Goal: Navigation & Orientation: Find specific page/section

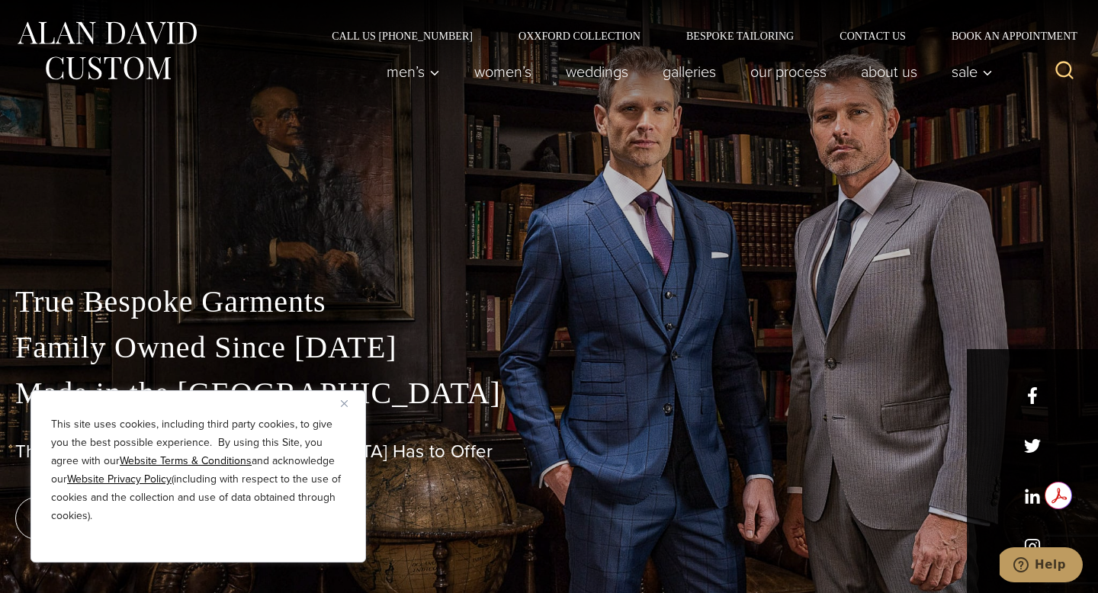
click at [349, 400] on button "Close" at bounding box center [350, 403] width 18 height 18
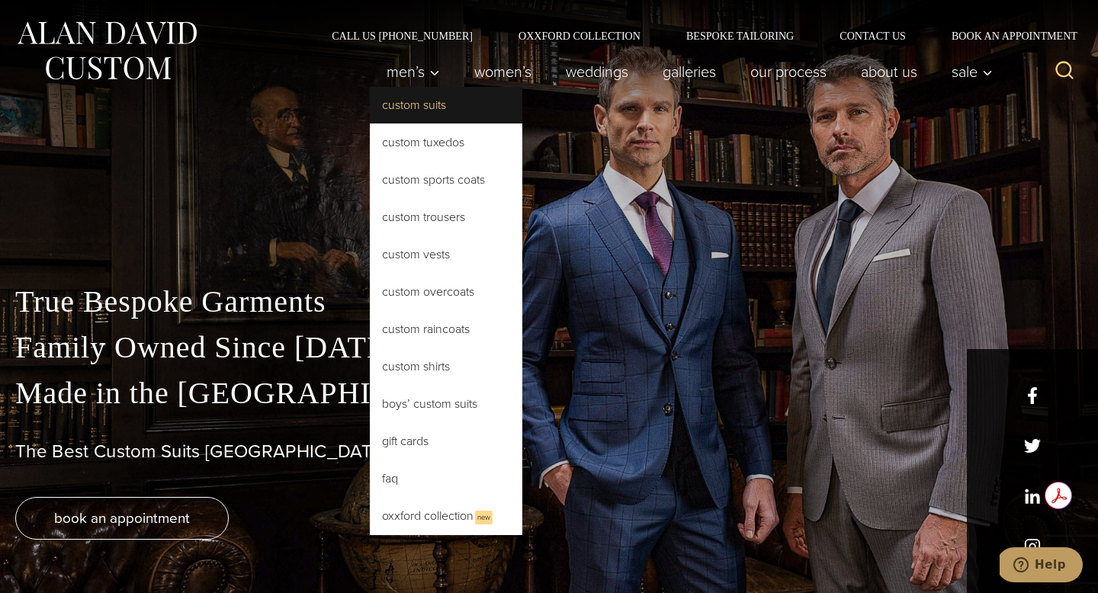
click at [417, 104] on link "Custom Suits" at bounding box center [446, 105] width 152 height 37
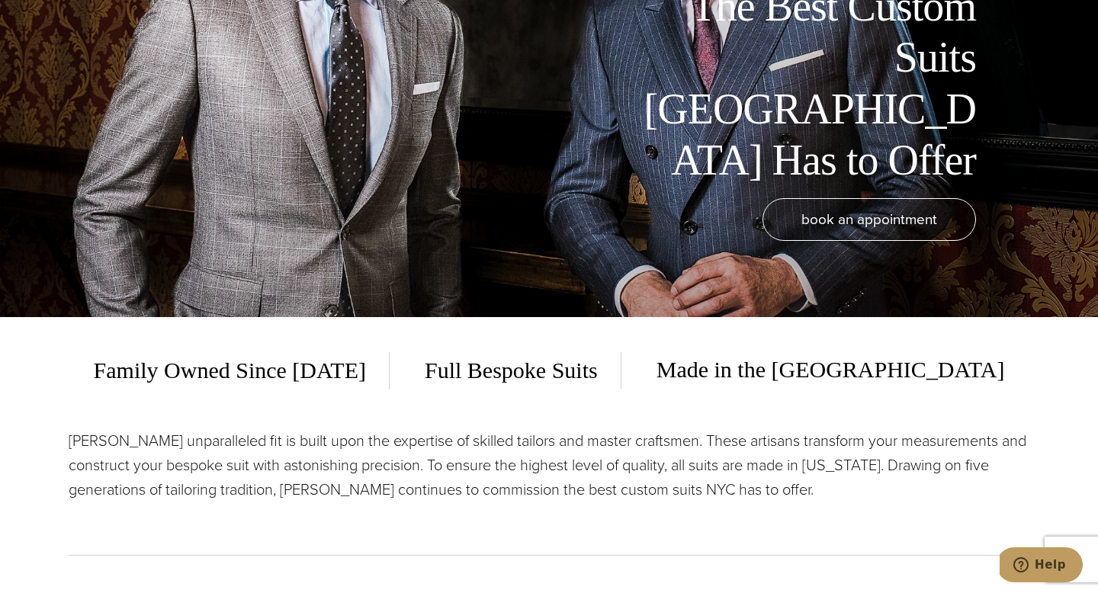
scroll to position [278, 0]
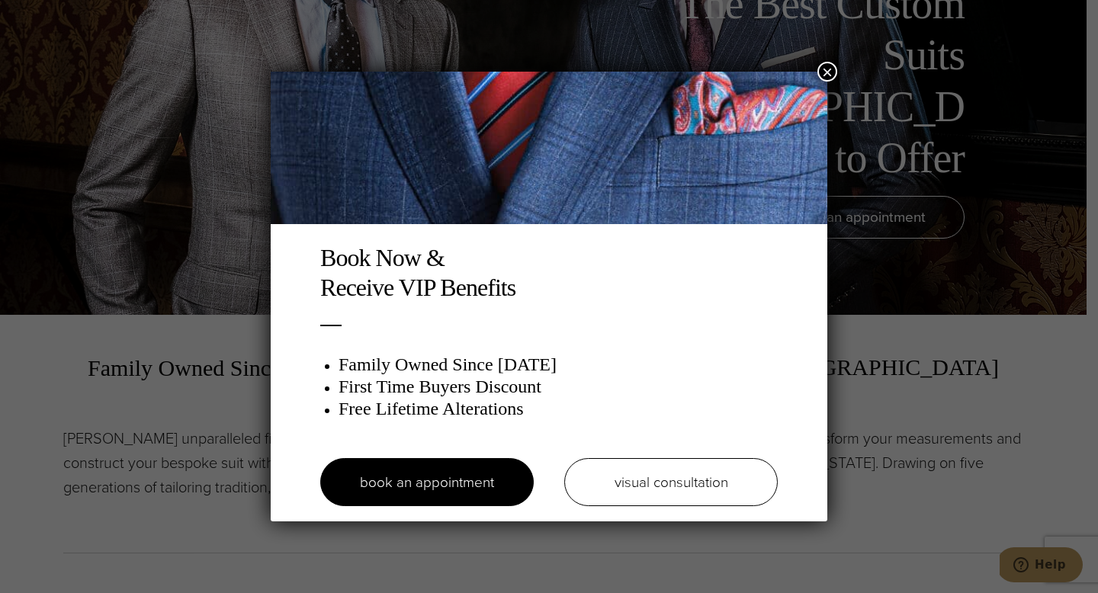
click at [830, 73] on button "×" at bounding box center [827, 72] width 20 height 20
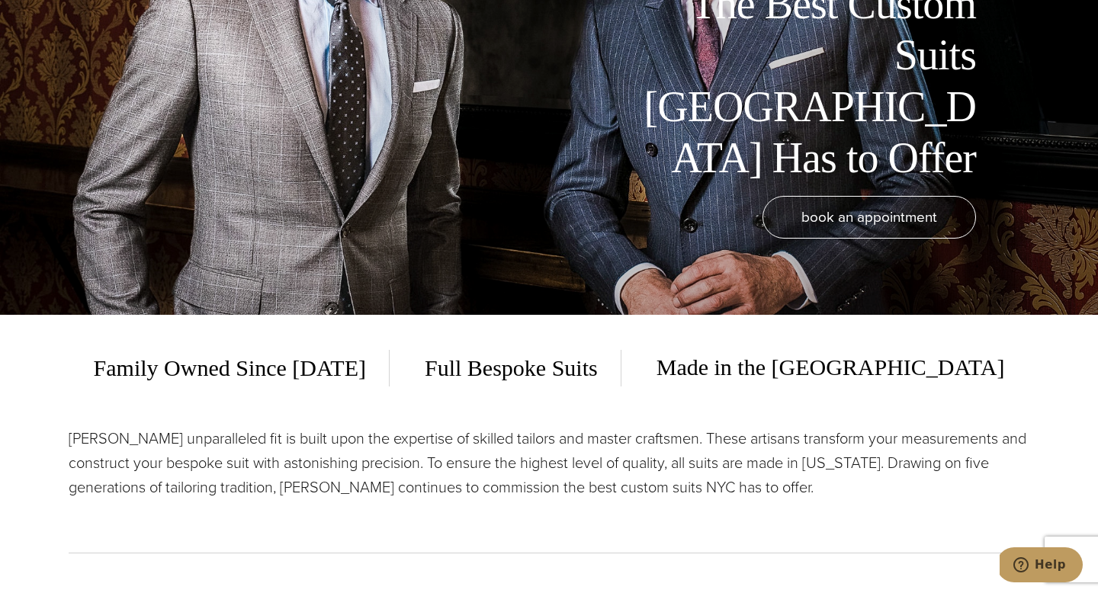
scroll to position [0, 0]
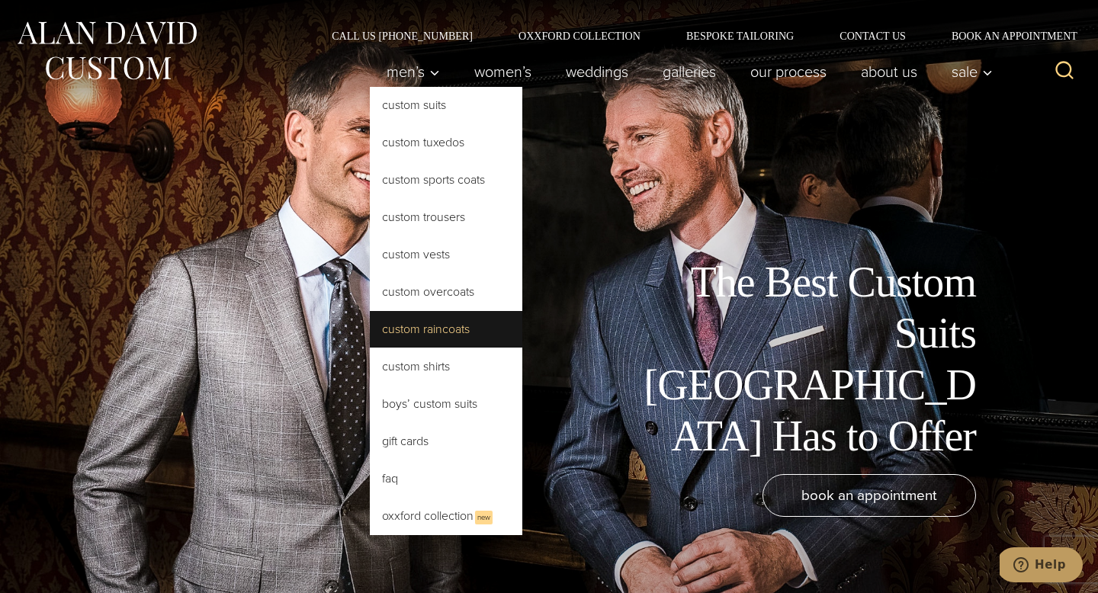
click at [394, 332] on link "Custom Raincoats" at bounding box center [446, 329] width 152 height 37
